Goal: Find specific page/section: Find specific page/section

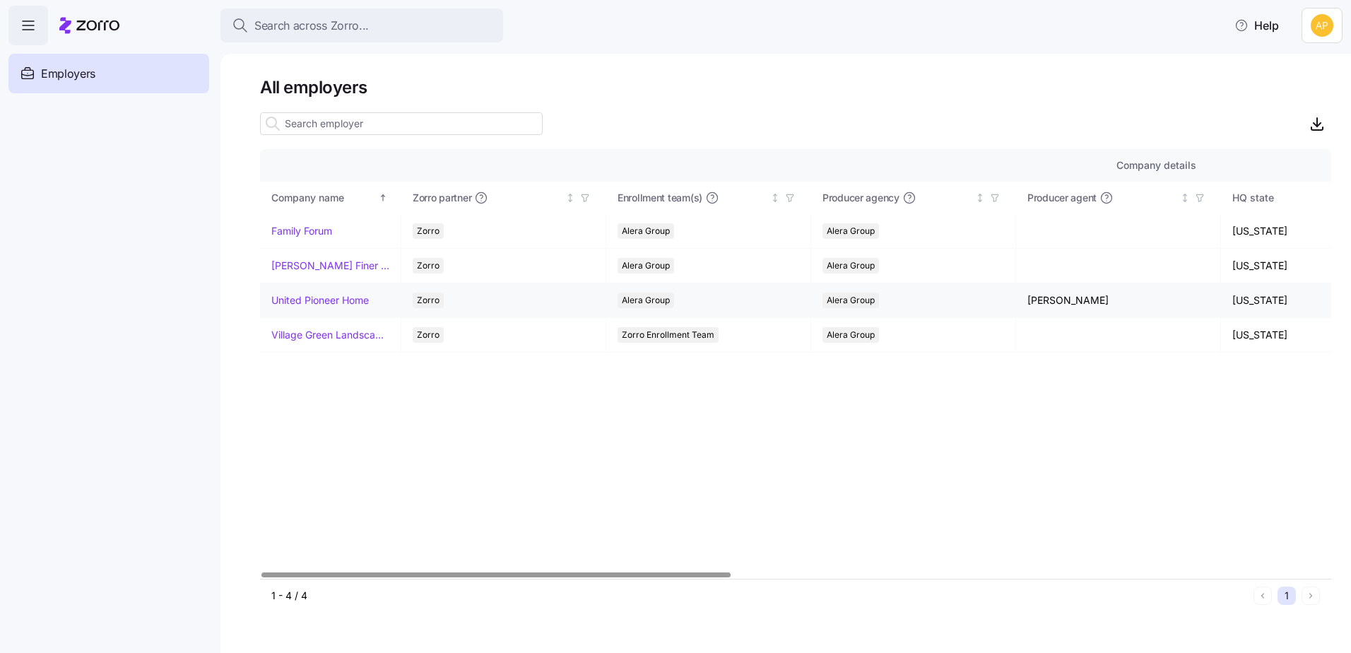
click at [350, 295] on link "United Pioneer Home" at bounding box center [319, 300] width 97 height 14
